Goal: Task Accomplishment & Management: Use online tool/utility

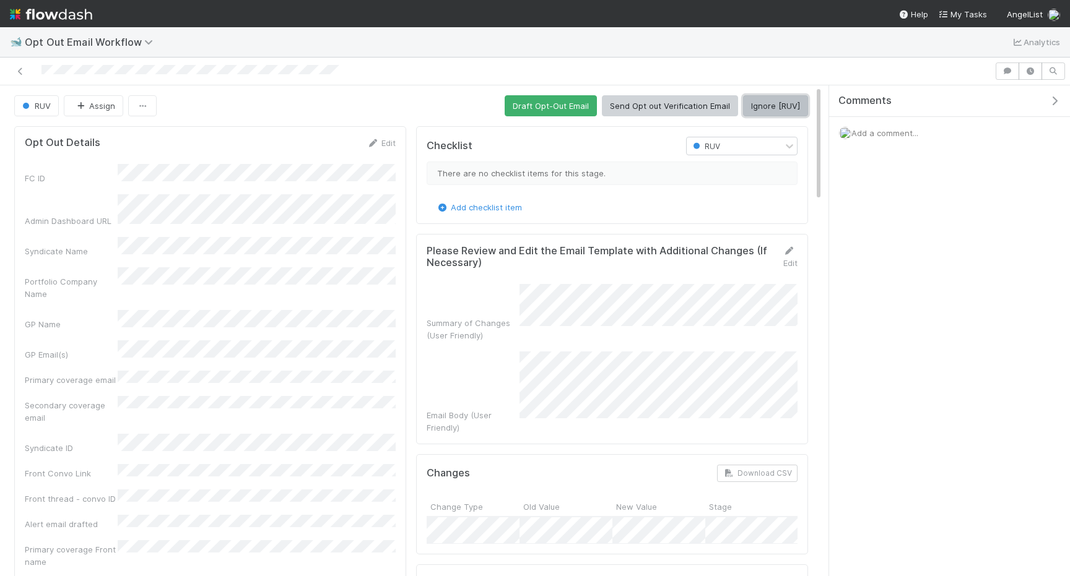
click at [754, 108] on button "Ignore [RUV]" at bounding box center [775, 105] width 65 height 21
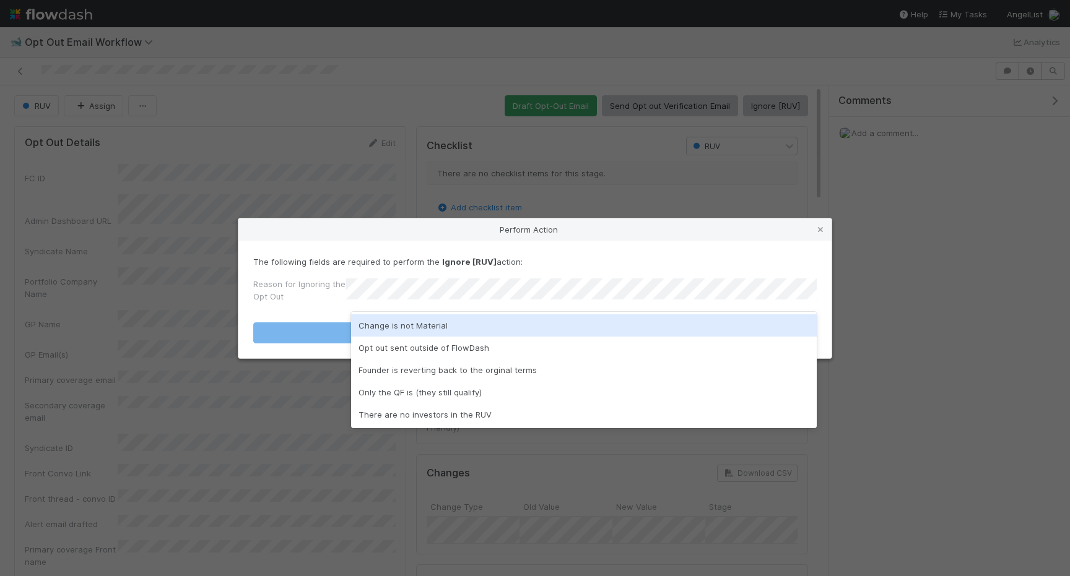
click at [593, 329] on div "Change is not Material" at bounding box center [583, 325] width 465 height 22
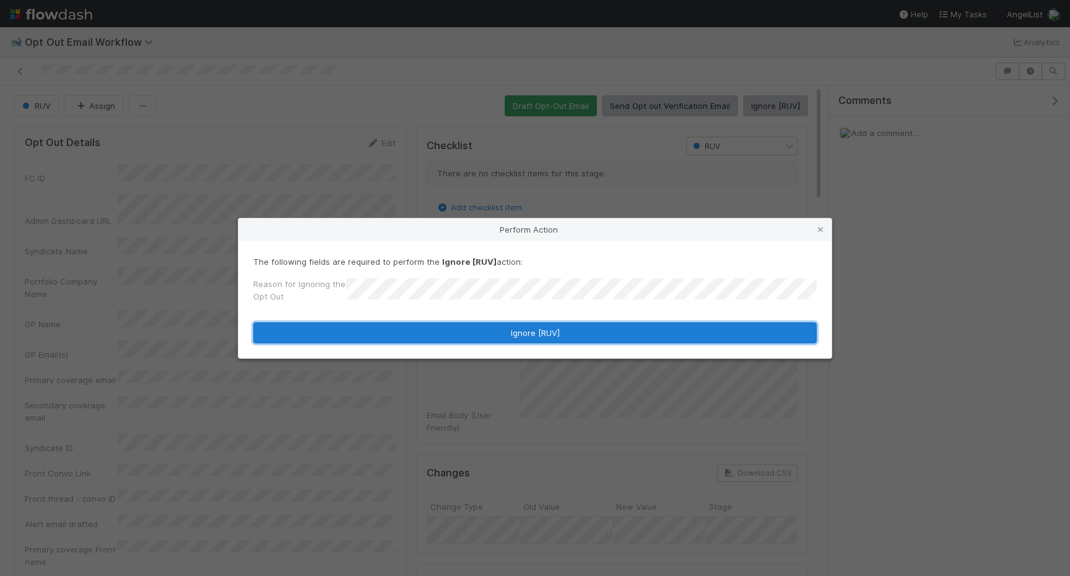
click at [593, 333] on button "Ignore [RUV]" at bounding box center [534, 332] width 563 height 21
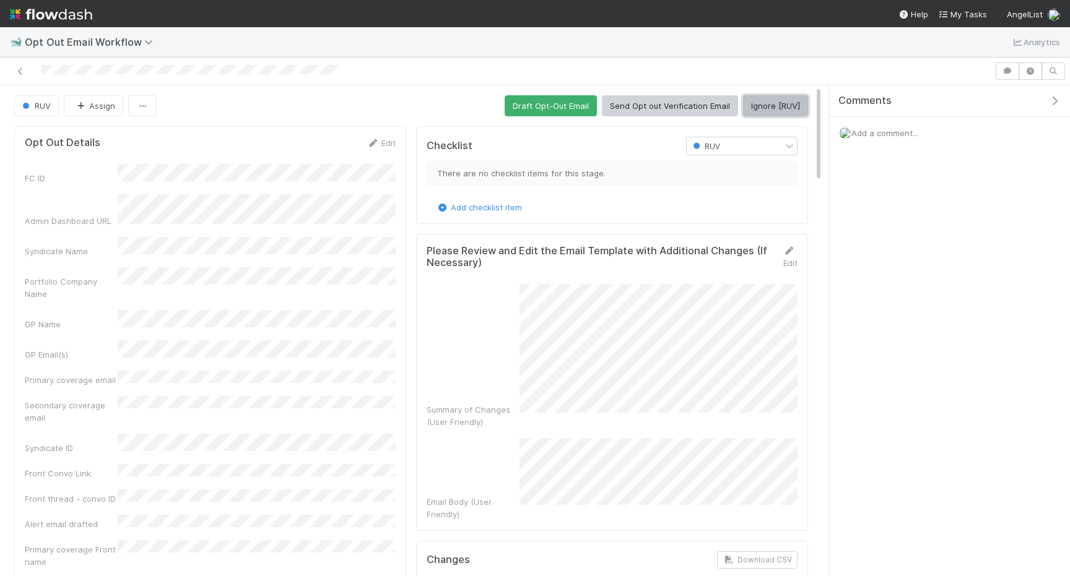
click at [757, 115] on button "Ignore [RUV]" at bounding box center [775, 105] width 65 height 21
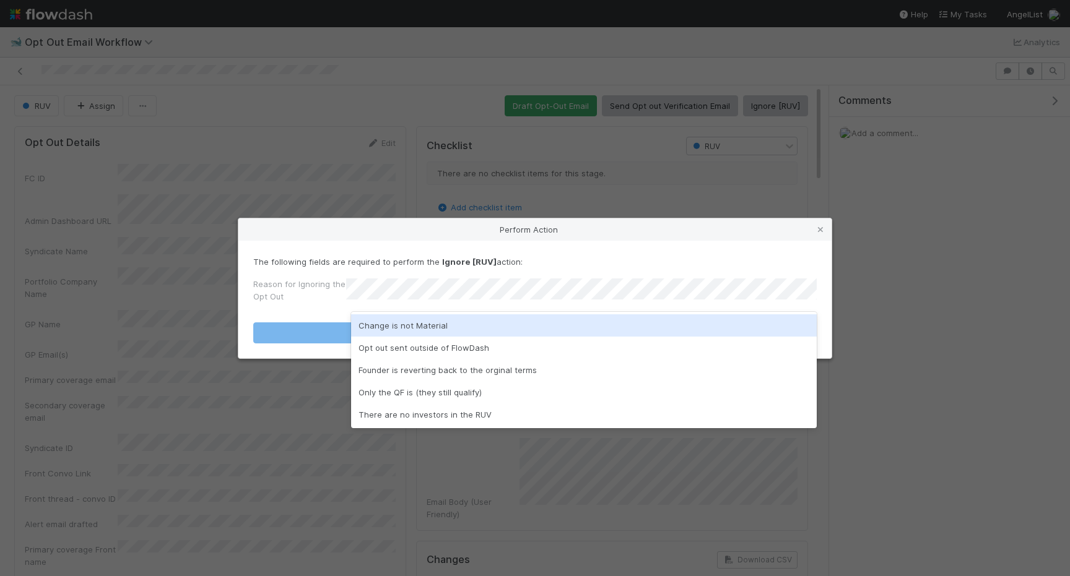
click at [551, 327] on div "Change is not Material" at bounding box center [583, 325] width 465 height 22
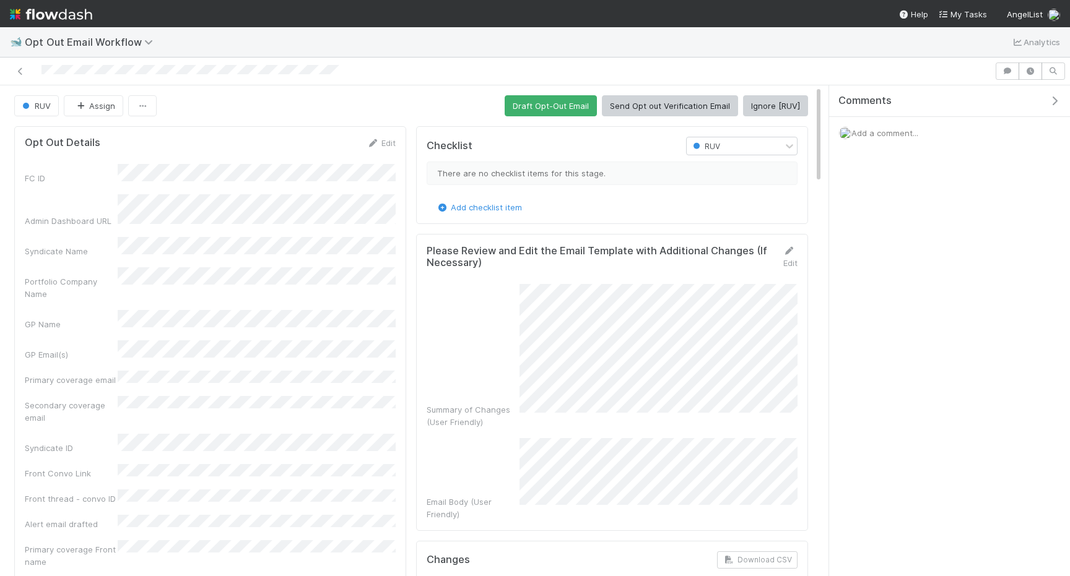
click at [750, 105] on button "Ignore [RUV]" at bounding box center [775, 105] width 65 height 21
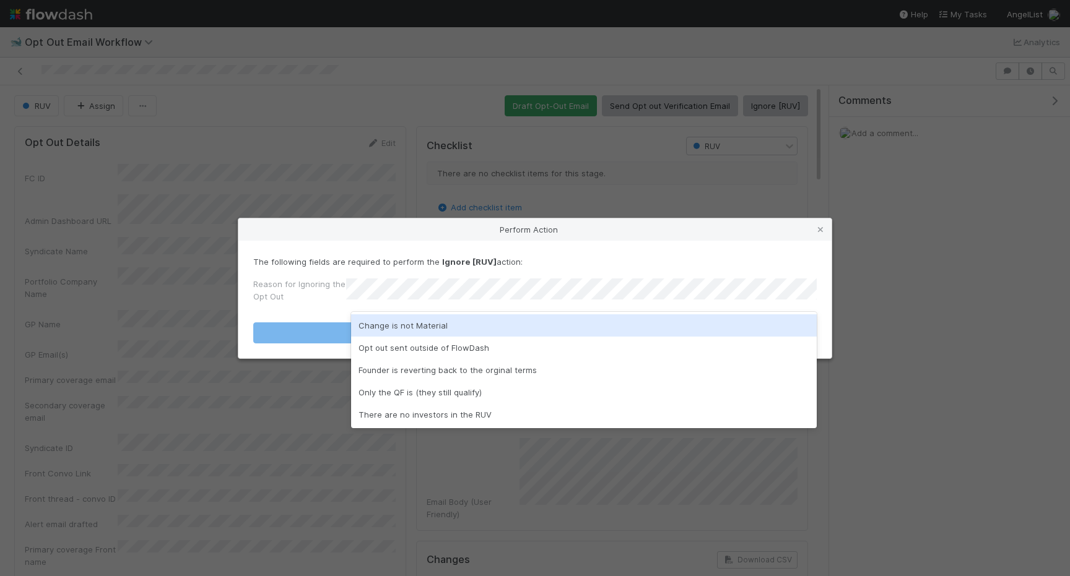
click at [568, 322] on div "Change is not Material" at bounding box center [583, 325] width 465 height 22
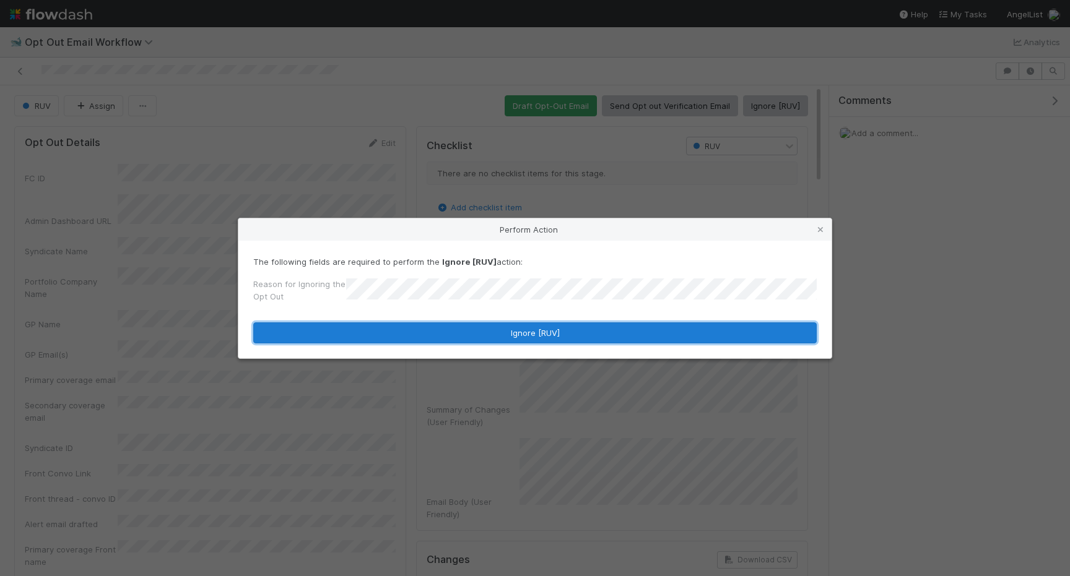
click at [568, 339] on button "Ignore [RUV]" at bounding box center [534, 332] width 563 height 21
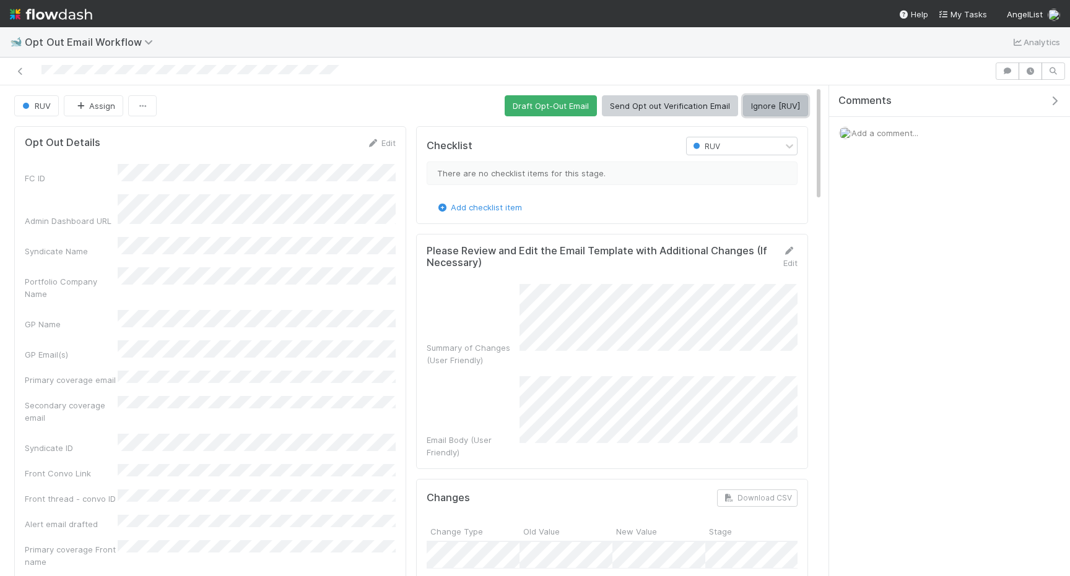
click at [771, 98] on button "Ignore [RUV]" at bounding box center [775, 105] width 65 height 21
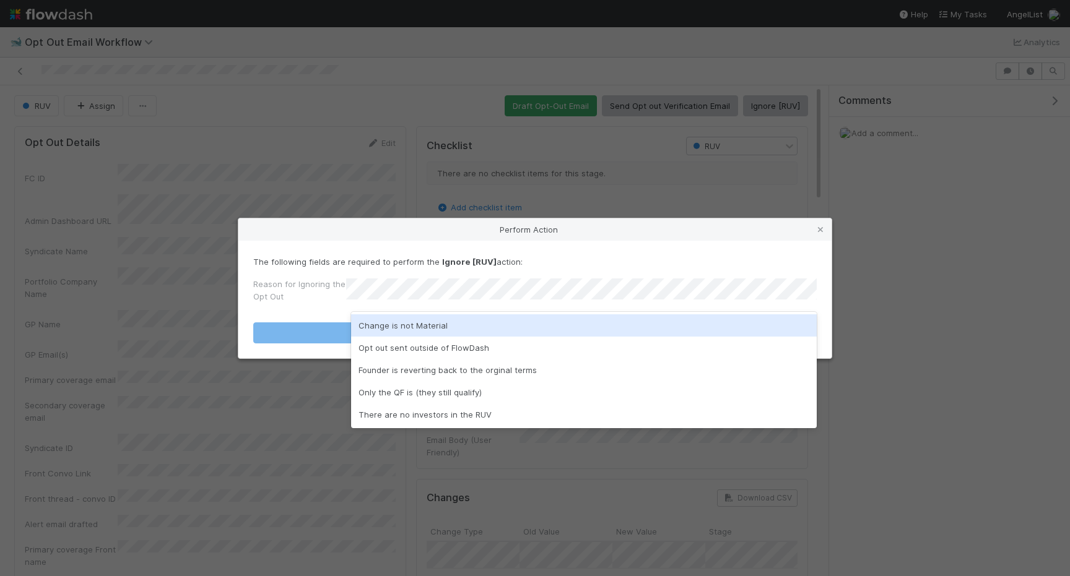
click at [544, 312] on div "Change is not Material Opt out sent outside of FlowDash Founder is reverting ba…" at bounding box center [583, 370] width 465 height 116
click at [544, 323] on div "Change is not Material" at bounding box center [583, 325] width 465 height 22
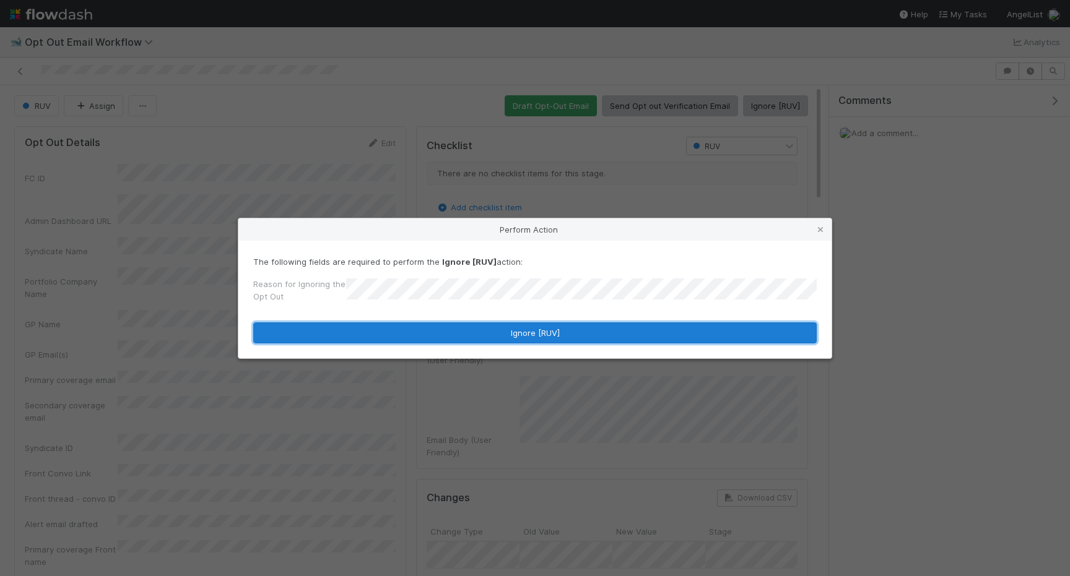
click at [544, 329] on button "Ignore [RUV]" at bounding box center [534, 332] width 563 height 21
